Goal: Task Accomplishment & Management: Use online tool/utility

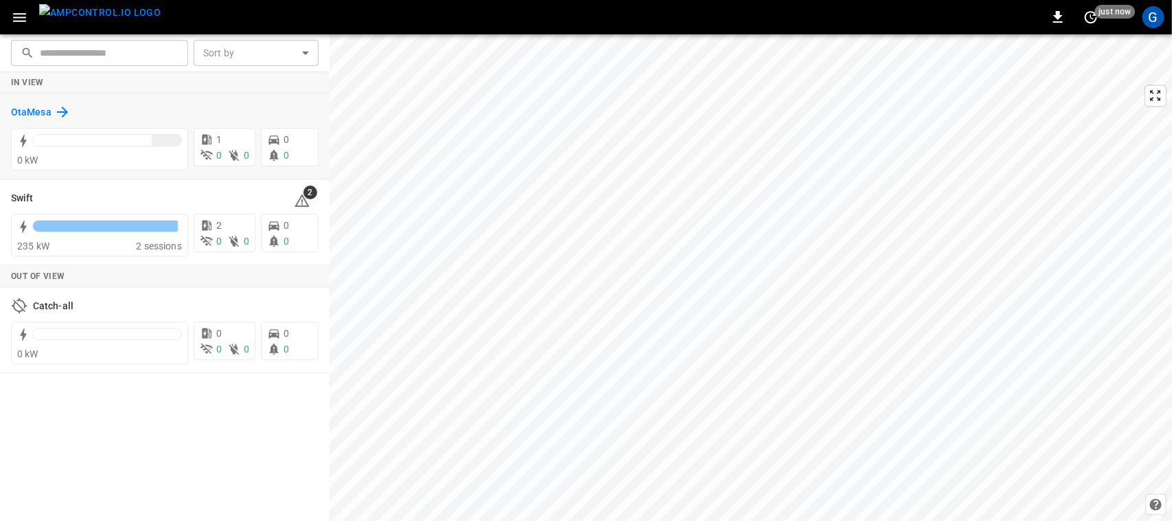
click at [24, 112] on h6 "OtaMesa" at bounding box center [31, 112] width 41 height 15
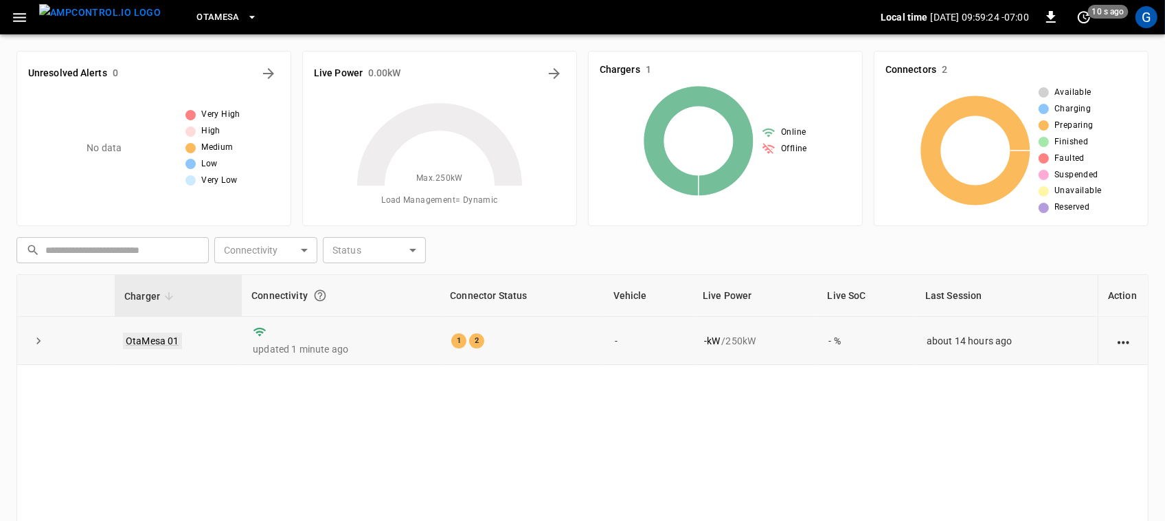
click at [163, 348] on link "OtaMesa 01" at bounding box center [152, 340] width 59 height 16
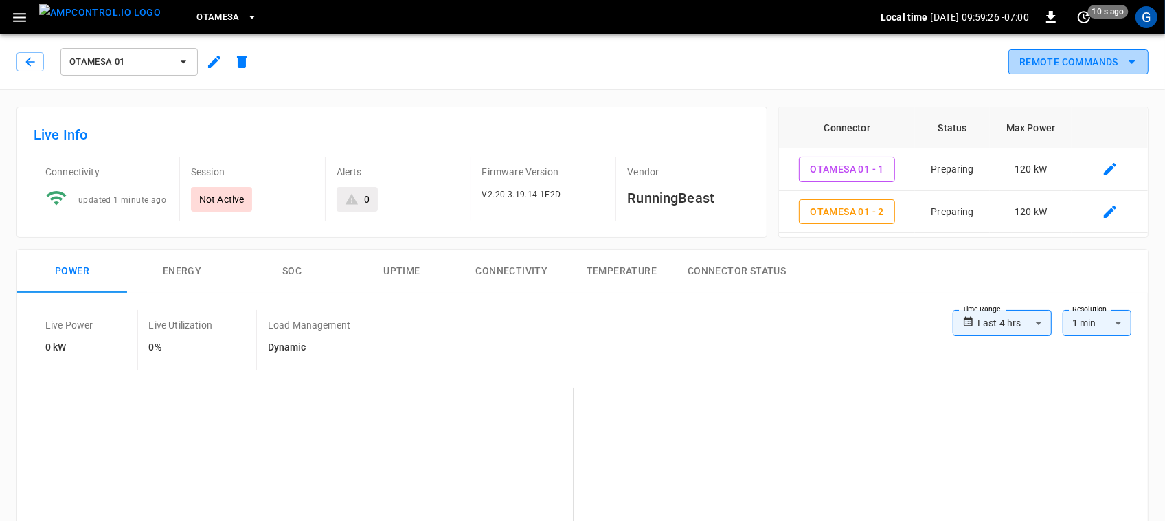
click at [1130, 54] on icon "remote commands options" at bounding box center [1131, 62] width 16 height 16
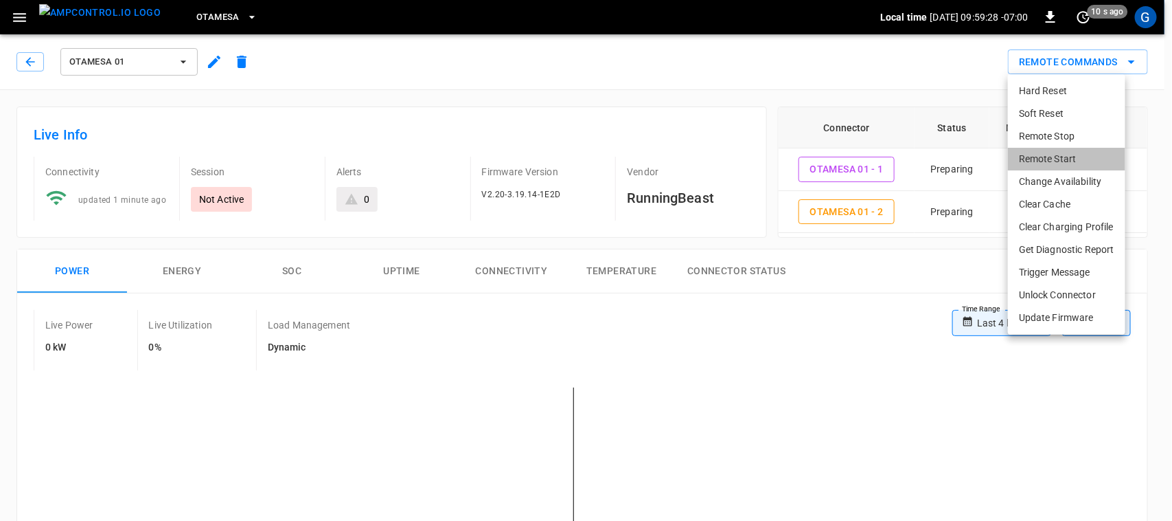
click at [1069, 158] on li "Remote Start" at bounding box center [1066, 159] width 117 height 23
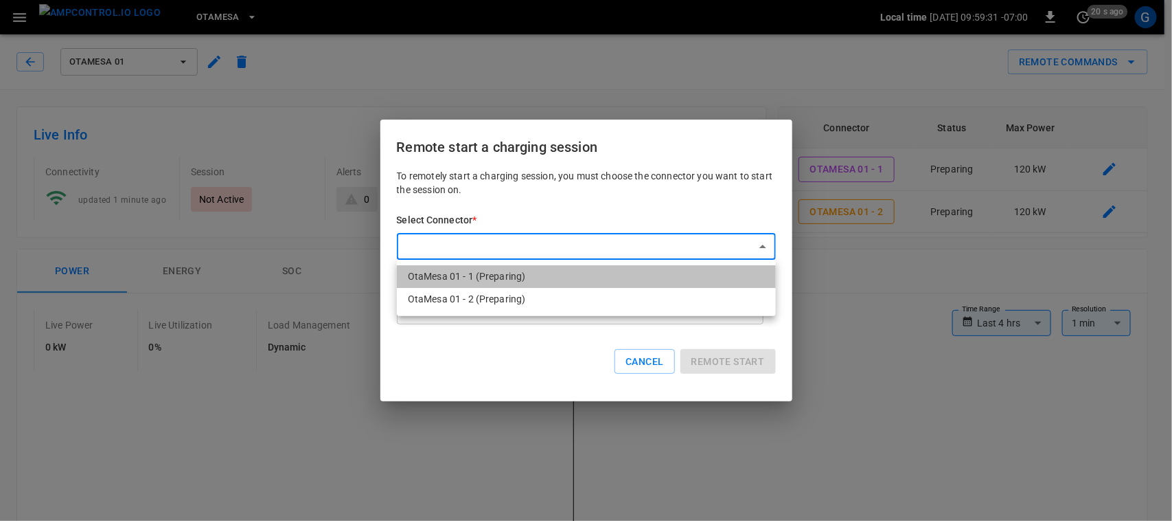
click at [611, 265] on li "OtaMesa 01 - 1 (Preparing)" at bounding box center [586, 276] width 379 height 23
type input "**********"
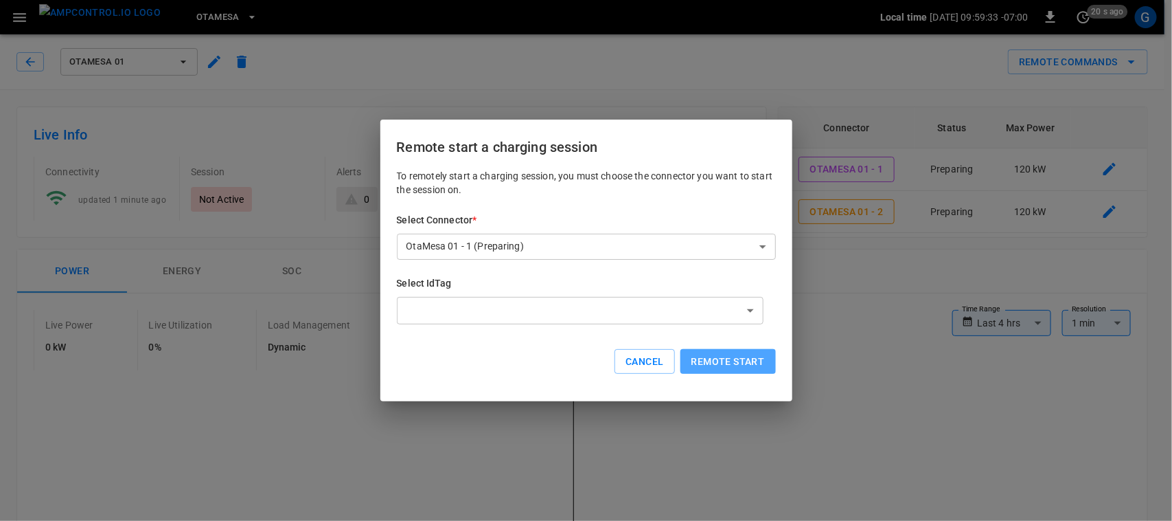
click at [709, 356] on button "Remote start" at bounding box center [728, 361] width 95 height 25
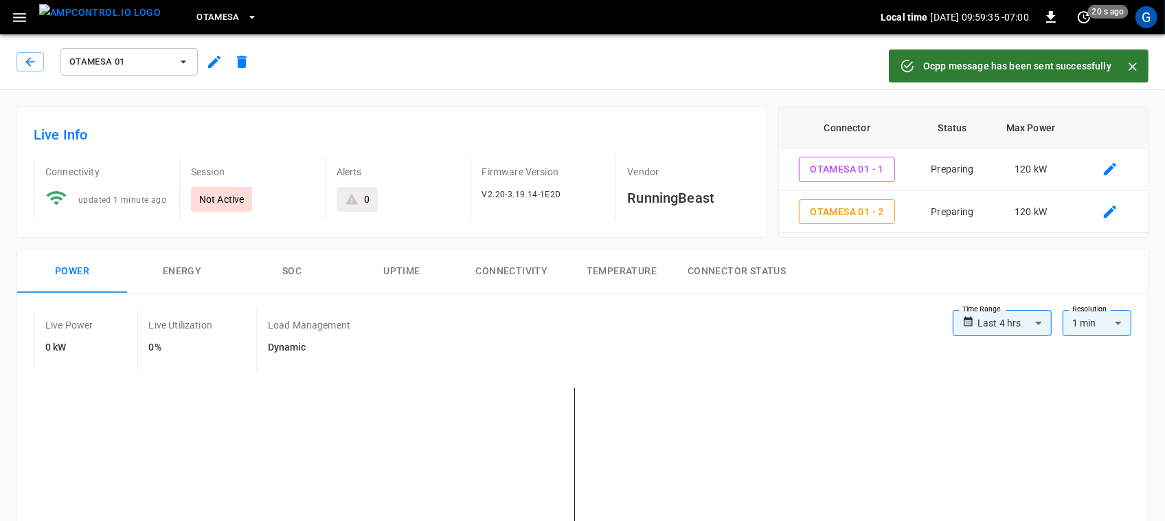
click at [1128, 64] on icon "Close" at bounding box center [1132, 67] width 14 height 14
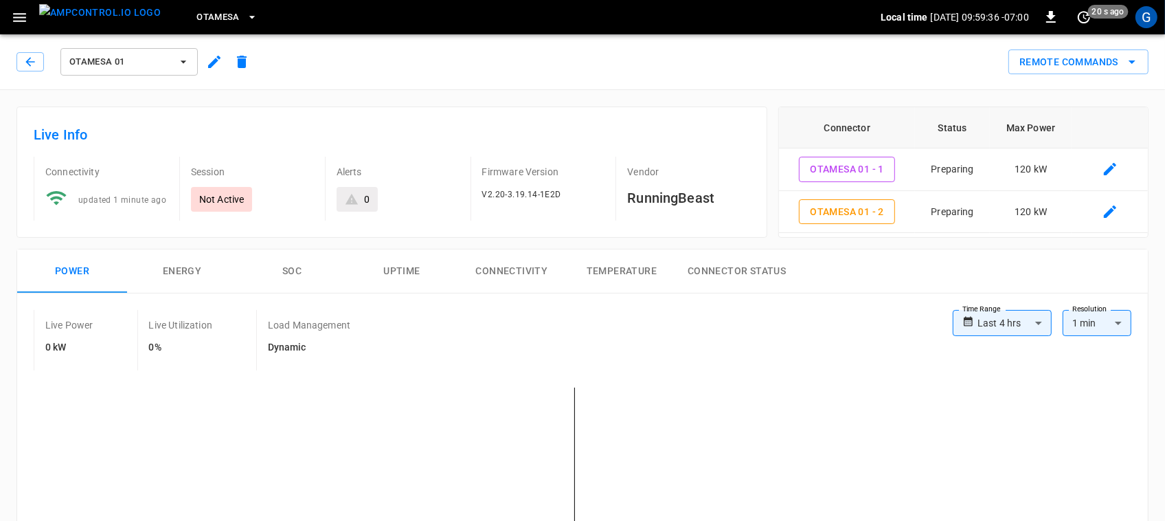
click at [1128, 64] on icon "remote commands options" at bounding box center [1131, 62] width 16 height 16
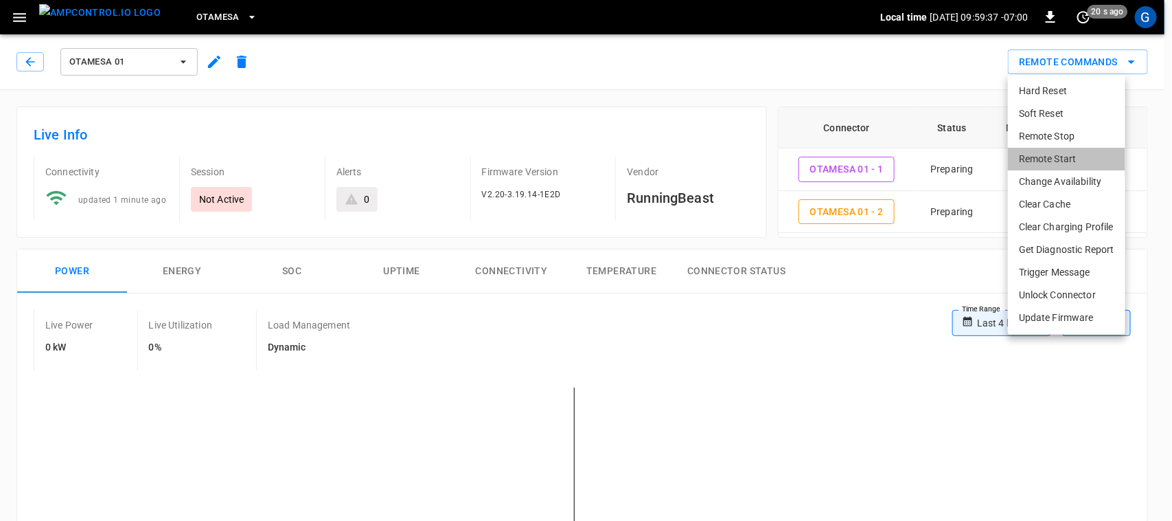
click at [1079, 160] on li "Remote Start" at bounding box center [1066, 159] width 117 height 23
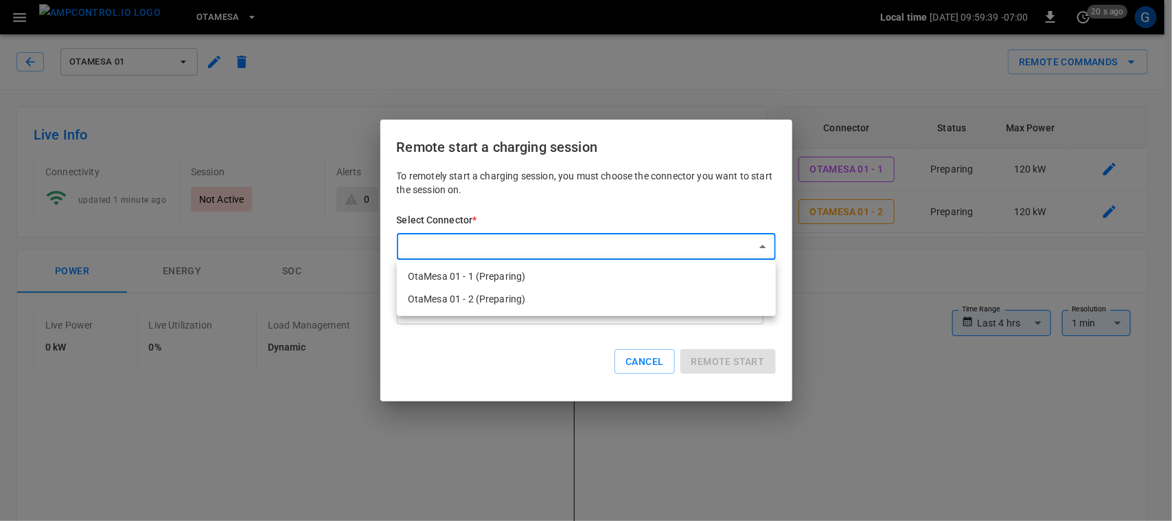
click at [530, 293] on li "OtaMesa 01 - 2 (Preparing)" at bounding box center [586, 299] width 379 height 23
type input "**********"
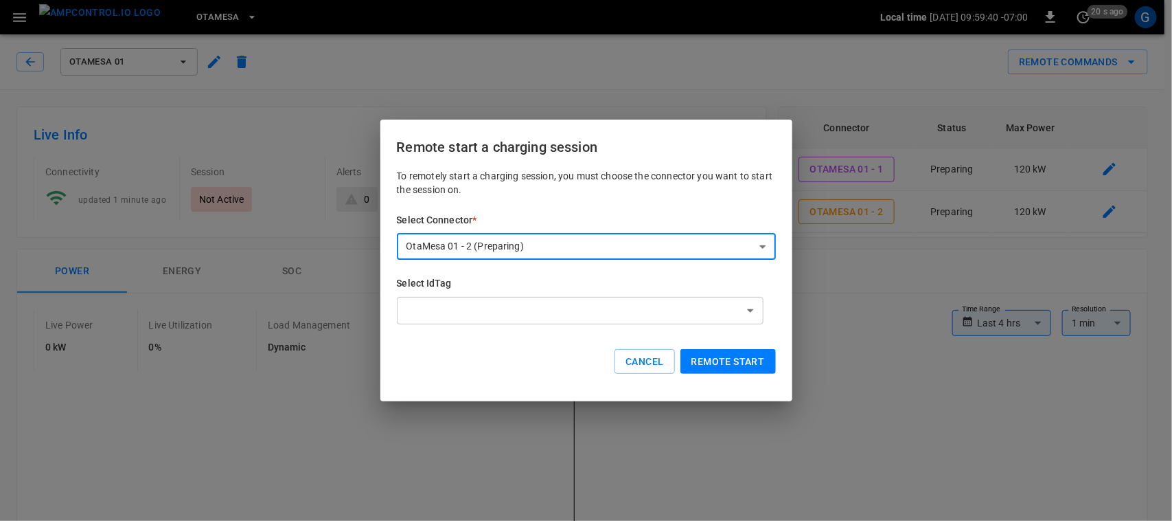
click at [698, 350] on button "Remote start" at bounding box center [728, 361] width 95 height 25
